Goal: Task Accomplishment & Management: Manage account settings

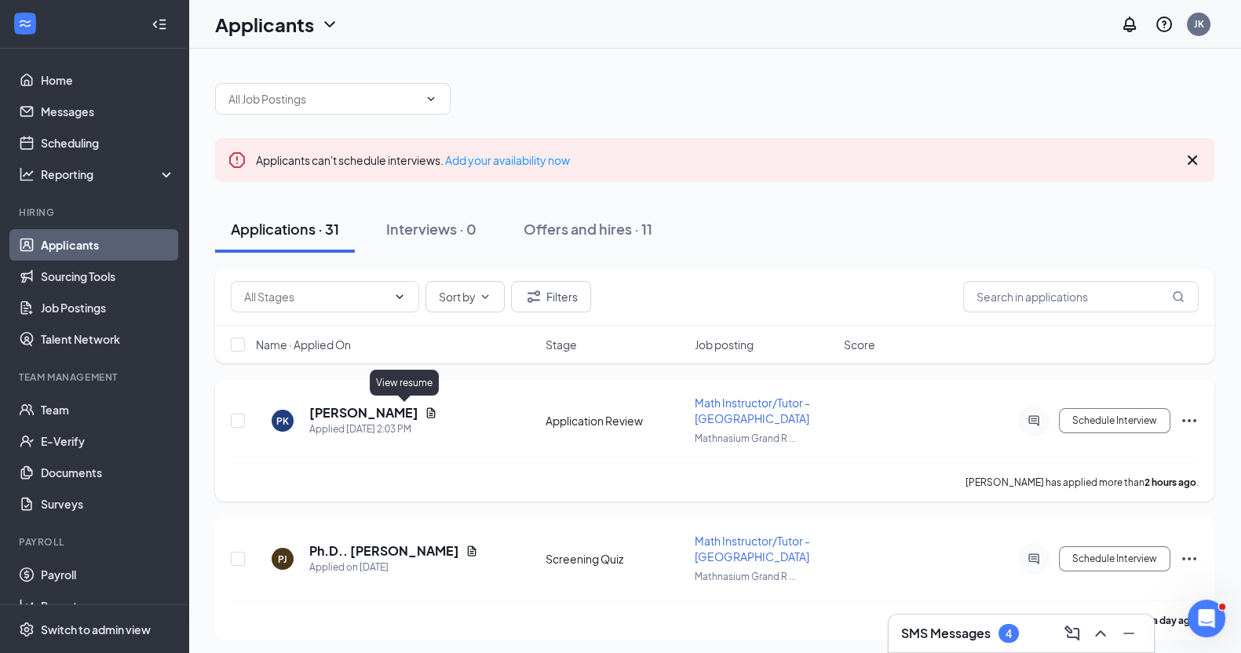
click at [427, 412] on icon "Document" at bounding box center [431, 412] width 9 height 10
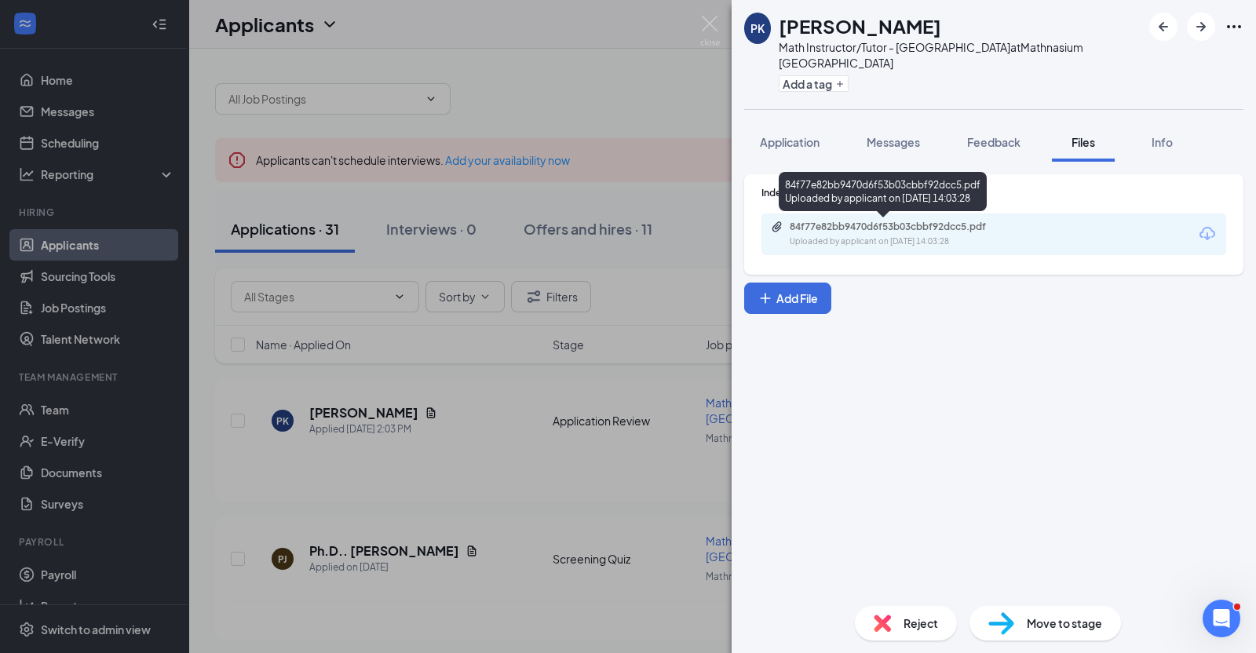
click at [866, 225] on div "84f77e82bb9470d6f53b03cbbf92dcc5.pdf" at bounding box center [899, 227] width 220 height 13
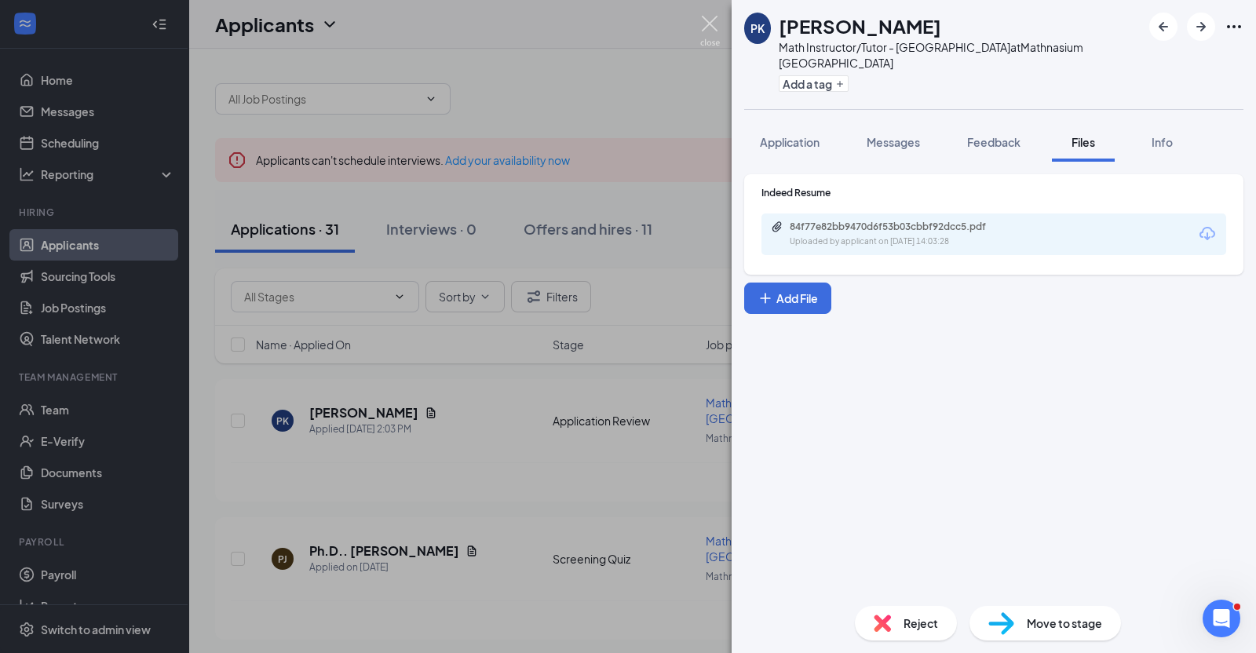
click at [706, 17] on img at bounding box center [710, 31] width 20 height 31
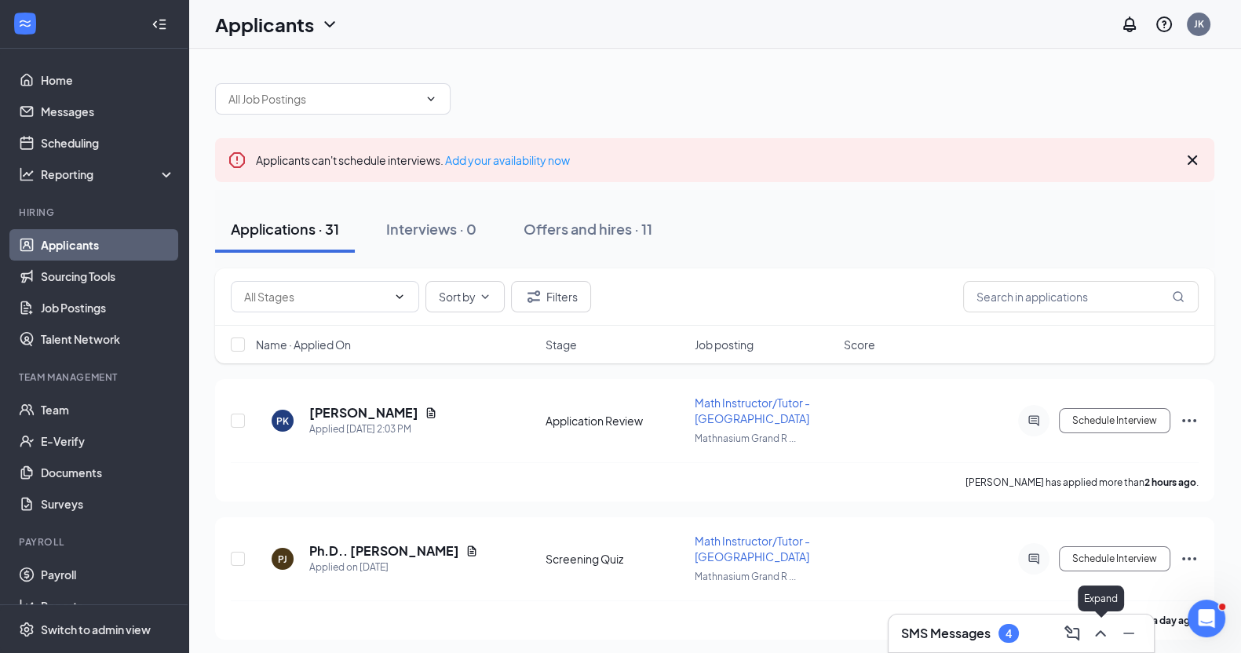
click at [1106, 637] on icon "ChevronUp" at bounding box center [1100, 633] width 19 height 19
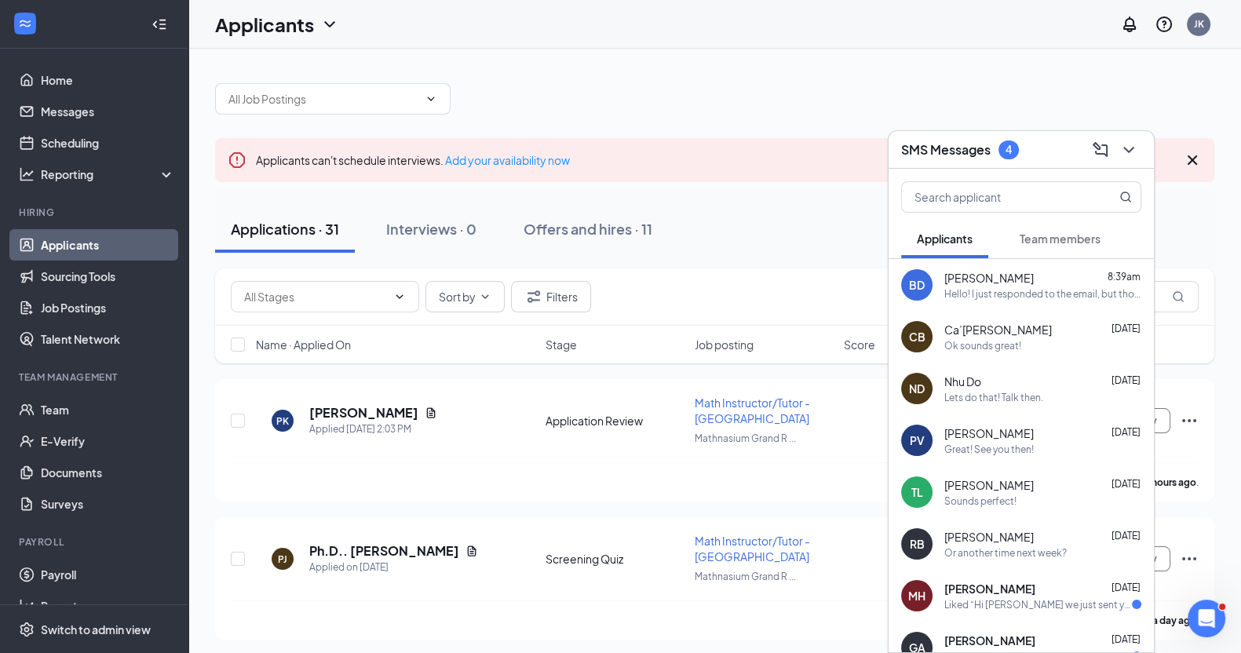
click at [760, 77] on div at bounding box center [714, 90] width 999 height 47
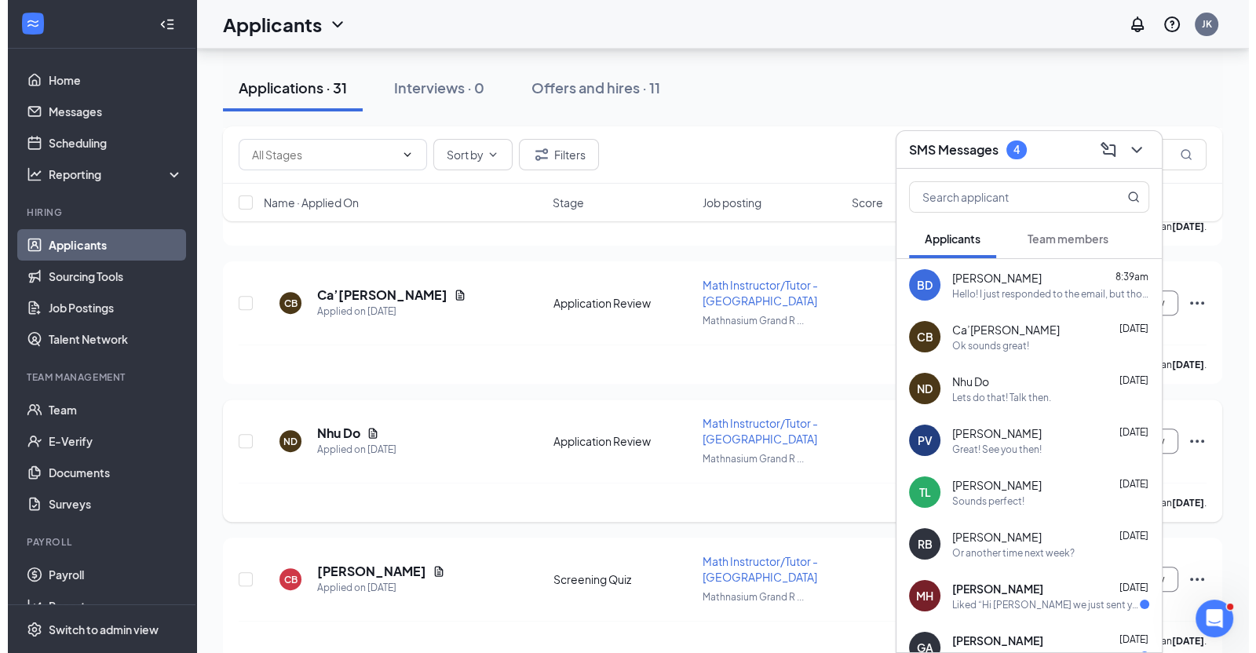
scroll to position [653, 0]
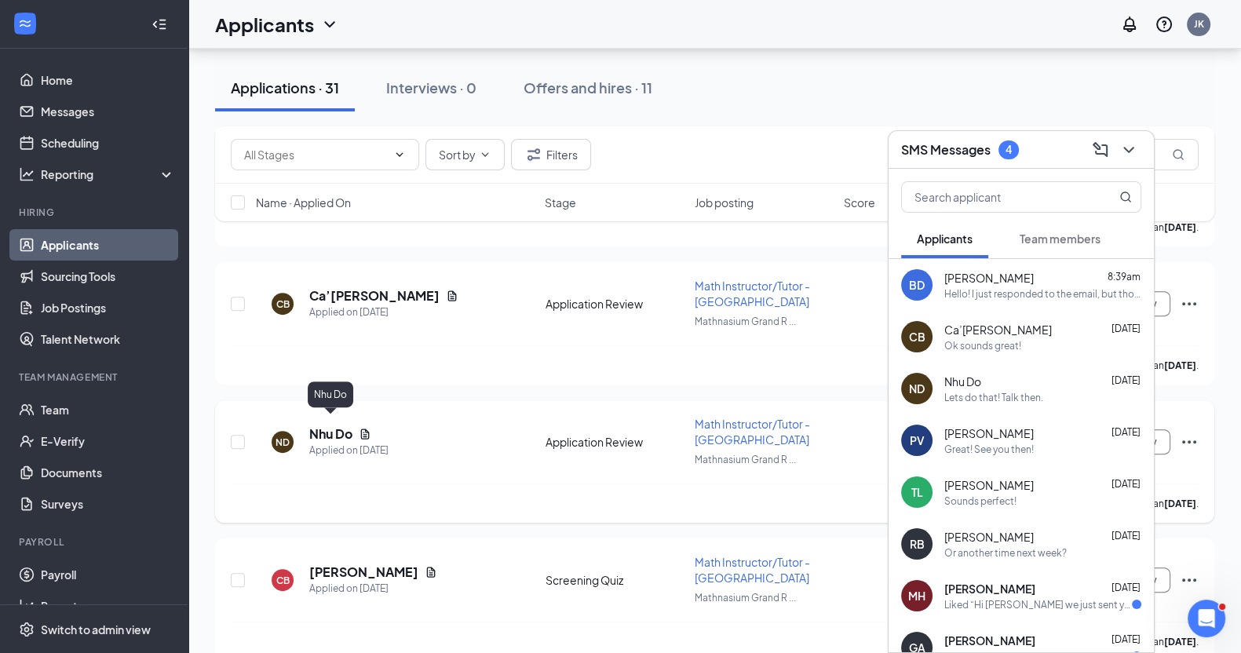
click at [325, 425] on h5 "Nhu Do" at bounding box center [330, 433] width 43 height 17
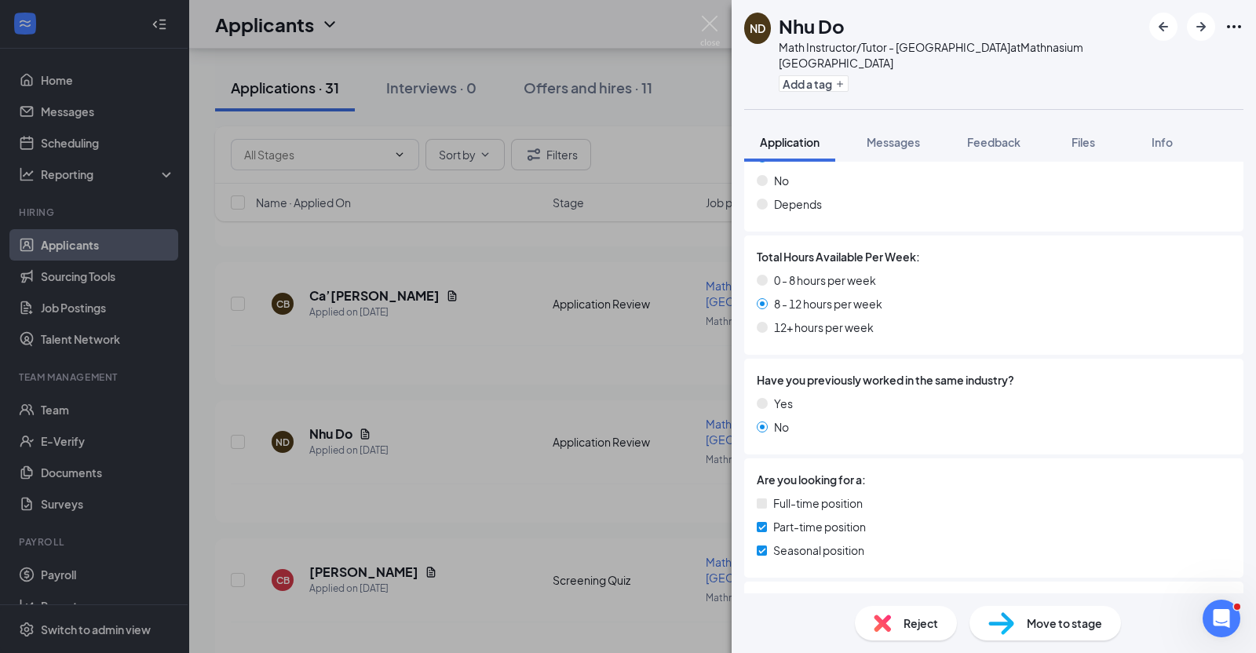
scroll to position [859, 0]
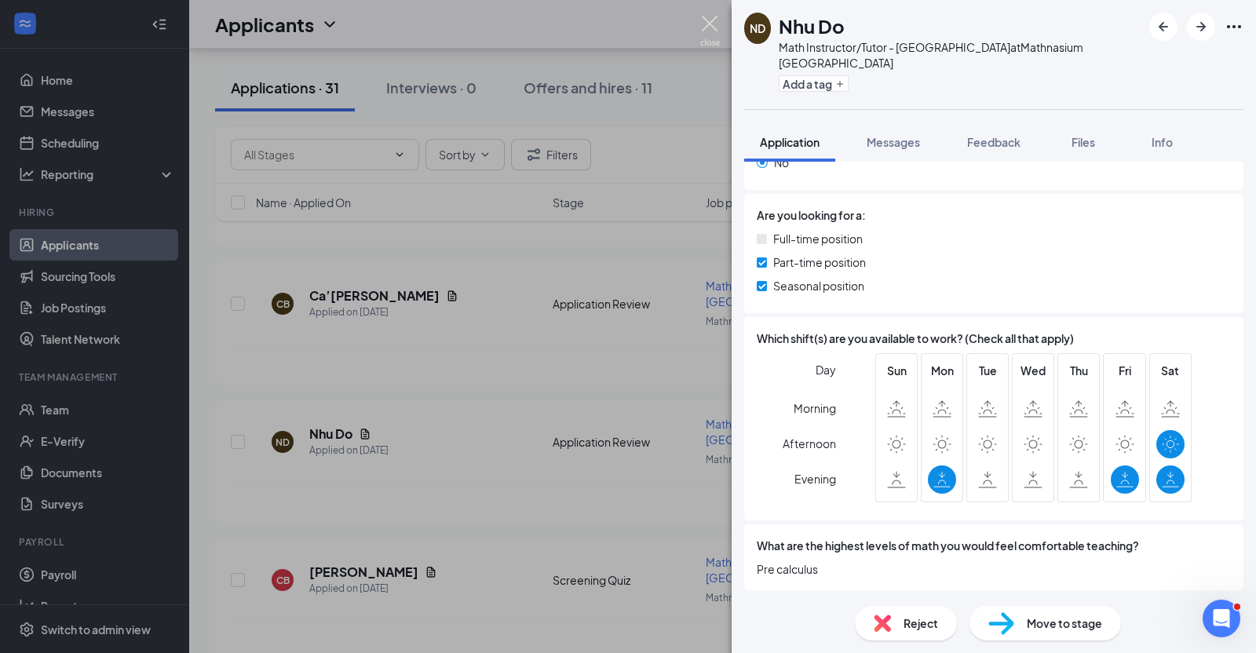
click at [712, 22] on img at bounding box center [710, 31] width 20 height 31
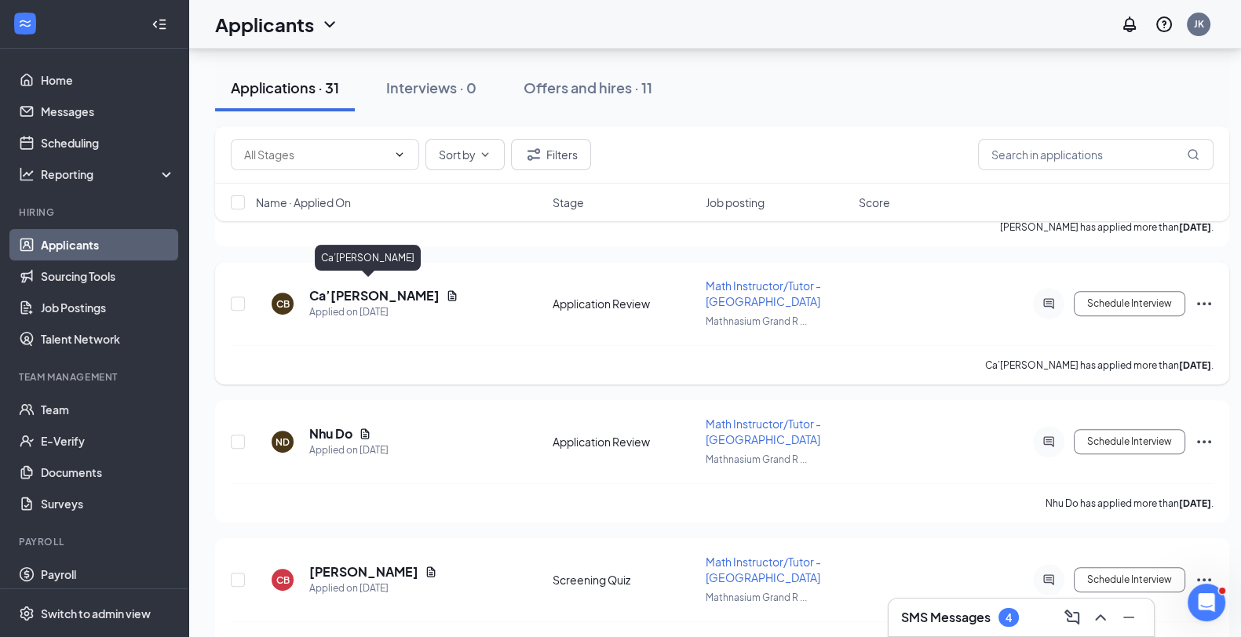
click at [353, 287] on h5 "Ca’[PERSON_NAME]" at bounding box center [374, 295] width 130 height 17
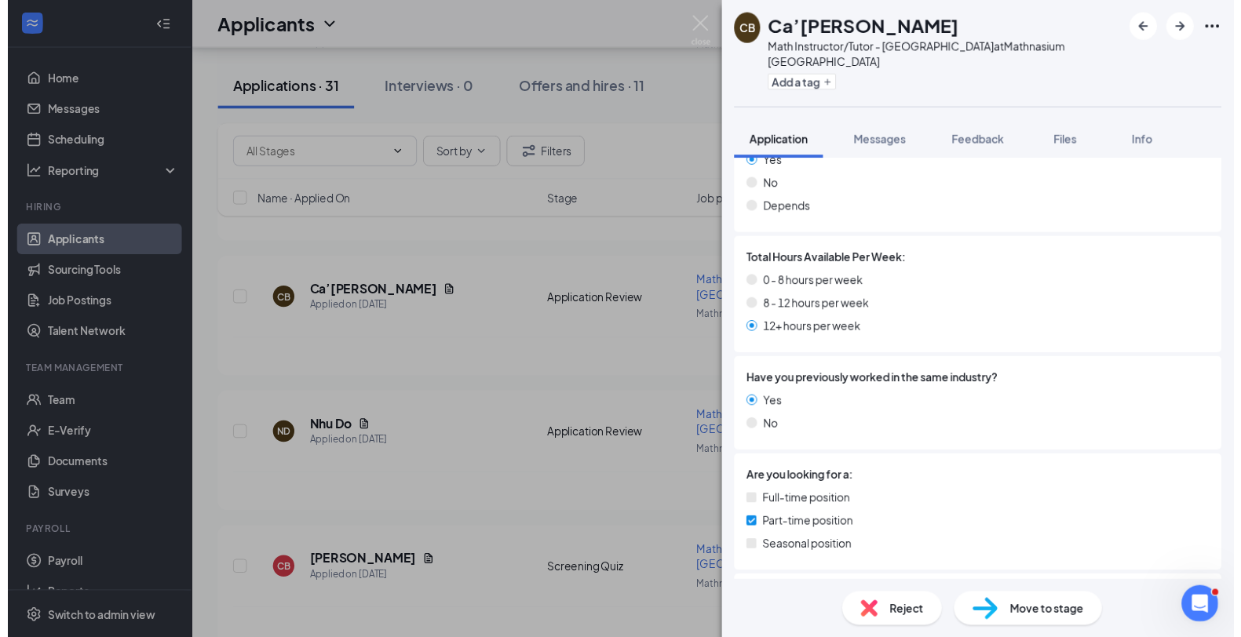
scroll to position [876, 0]
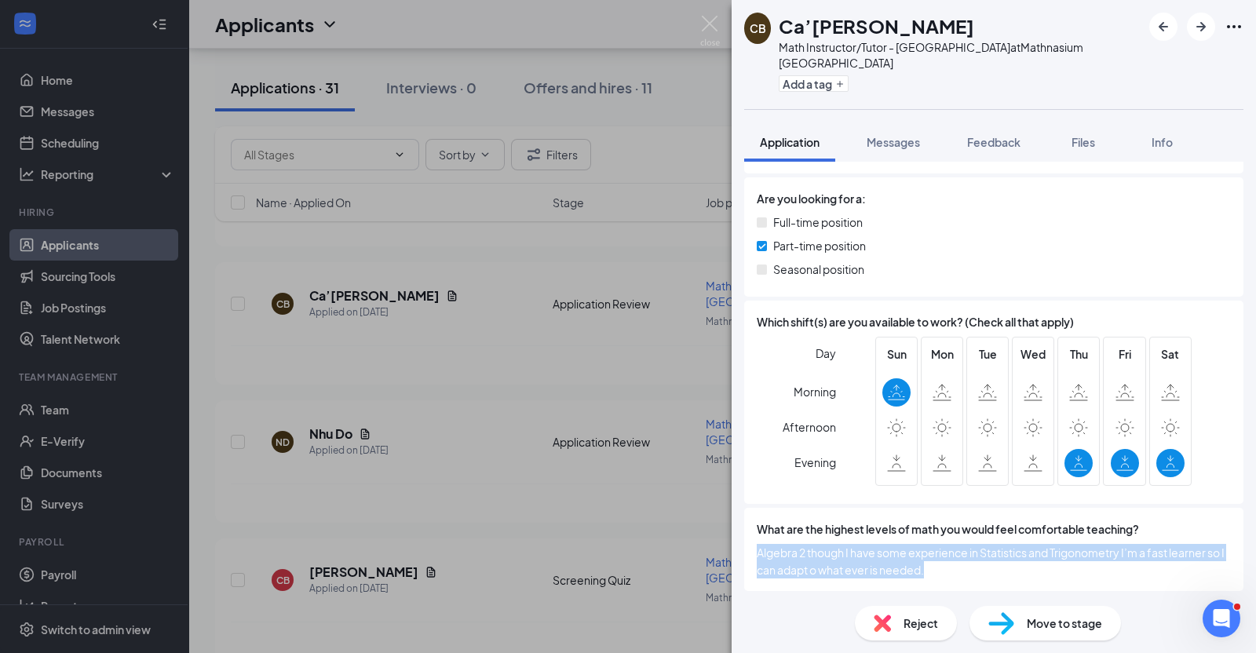
drag, startPoint x: 967, startPoint y: 566, endPoint x: 758, endPoint y: 547, distance: 209.6
click at [758, 547] on span "Algebra 2 though I have some experience in Statistics and Trigonometry I’m a fa…" at bounding box center [993, 561] width 474 height 35
click at [708, 26] on img at bounding box center [710, 31] width 20 height 31
